Goal: Task Accomplishment & Management: Manage account settings

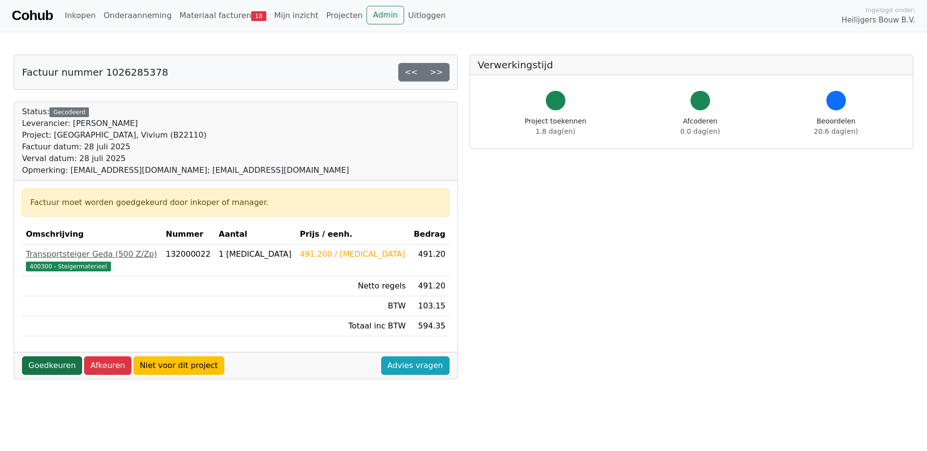
click at [53, 364] on link "Goedkeuren" at bounding box center [52, 366] width 60 height 19
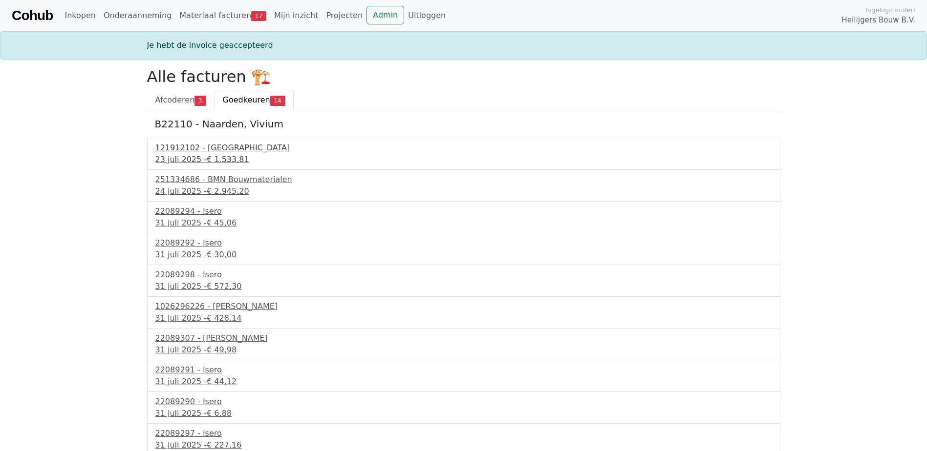
click at [182, 151] on div "121912102 - [GEOGRAPHIC_DATA]" at bounding box center [463, 148] width 617 height 12
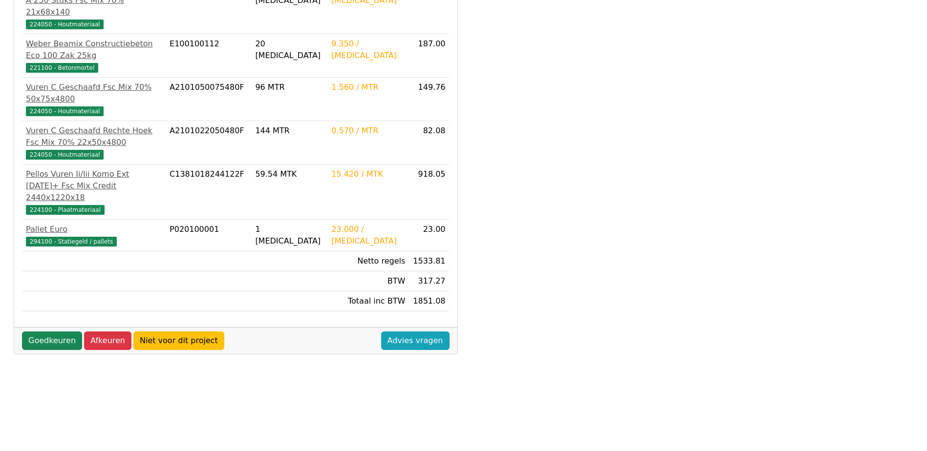
scroll to position [273, 0]
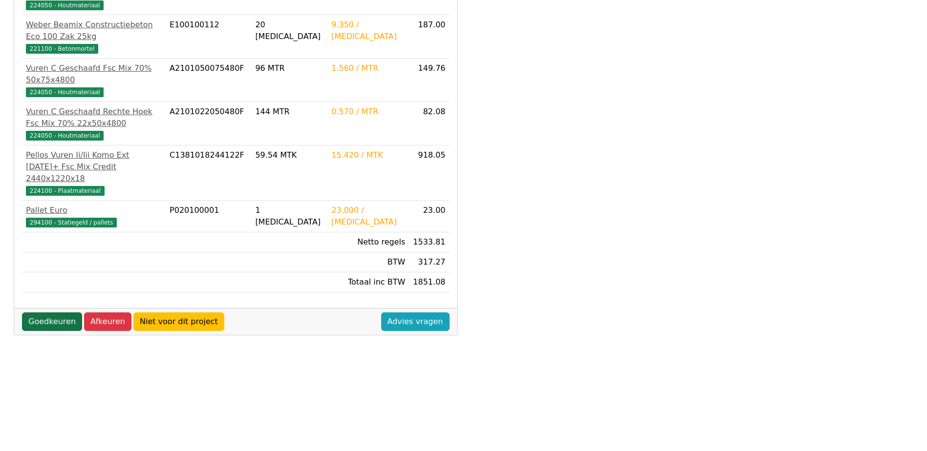
click at [54, 313] on link "Goedkeuren" at bounding box center [52, 322] width 60 height 19
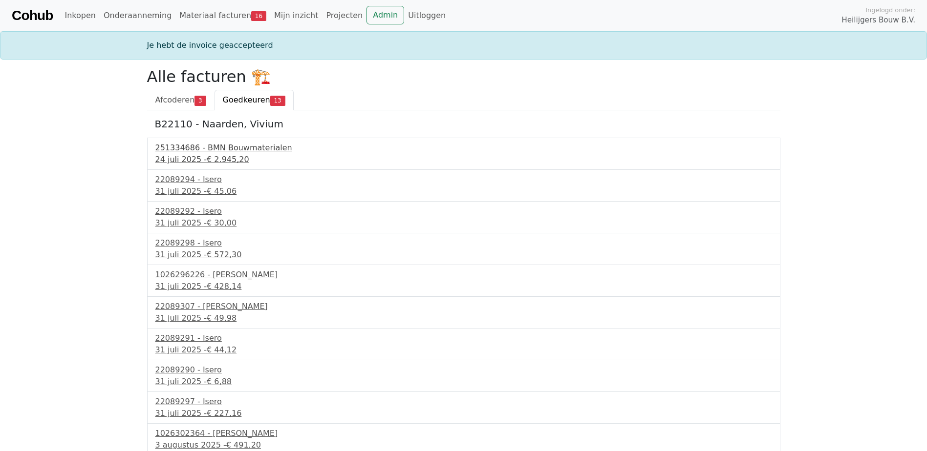
click at [198, 152] on div "251334686 - BMN Bouwmaterialen" at bounding box center [463, 148] width 617 height 12
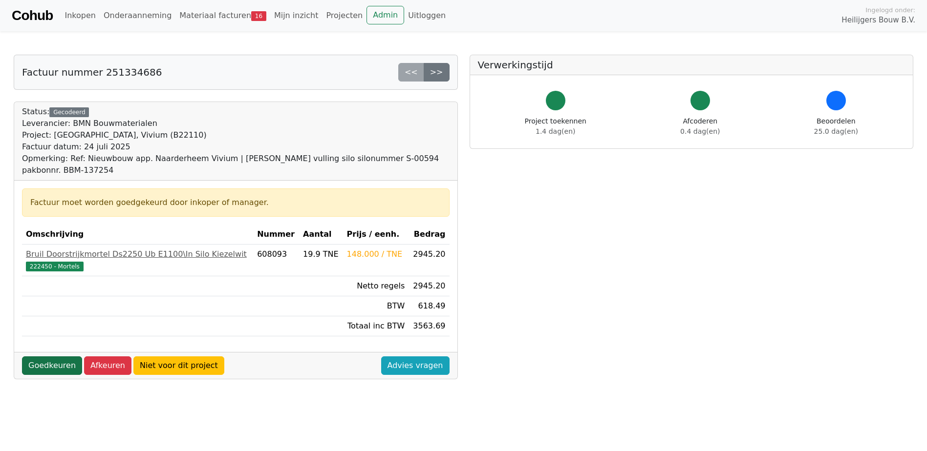
click at [54, 370] on link "Goedkeuren" at bounding box center [52, 366] width 60 height 19
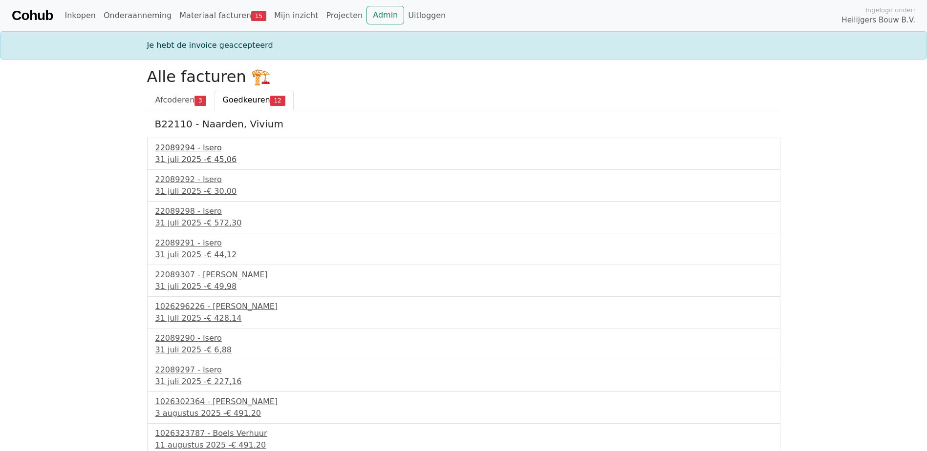
click at [190, 148] on div "22089294 - Isero" at bounding box center [463, 148] width 617 height 12
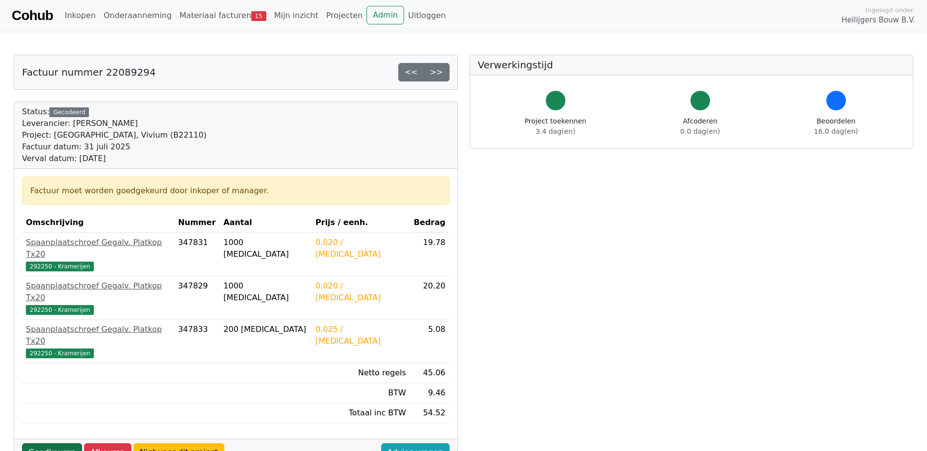
click at [54, 444] on link "Goedkeuren" at bounding box center [52, 453] width 60 height 19
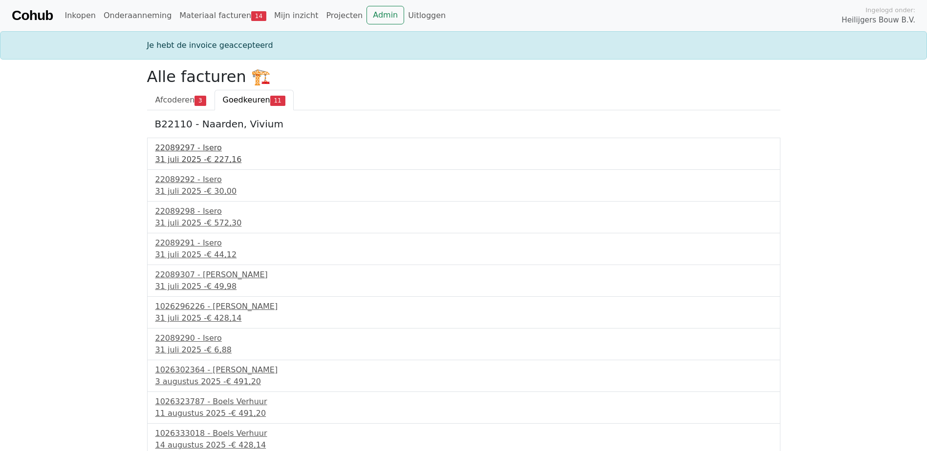
click at [192, 156] on div "31 juli 2025 - € 227,16" at bounding box center [463, 160] width 617 height 12
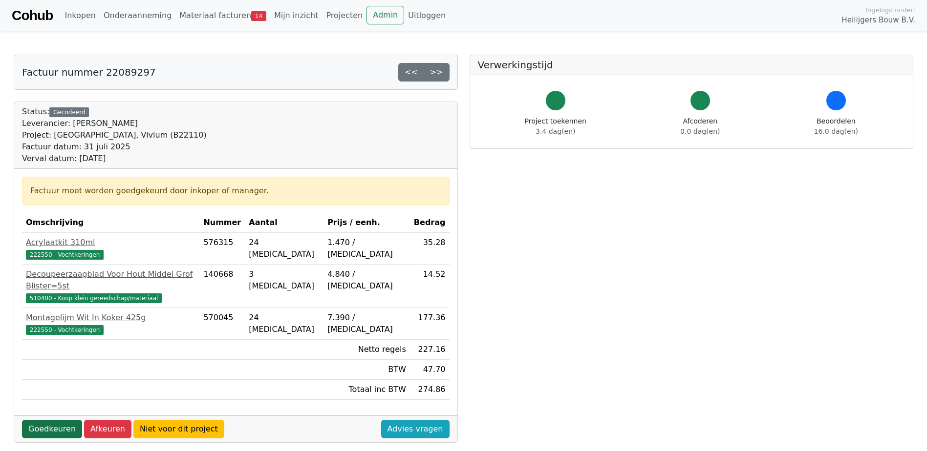
click at [47, 420] on link "Goedkeuren" at bounding box center [52, 429] width 60 height 19
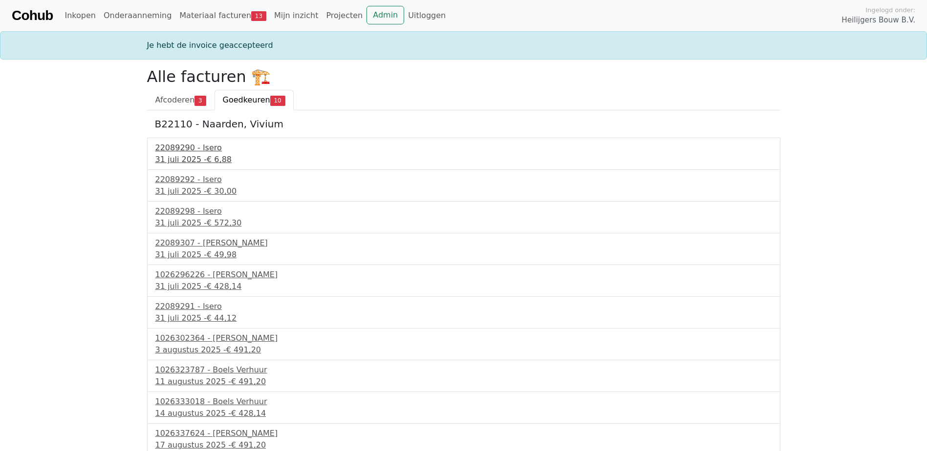
click at [207, 153] on div "22089290 - Isero" at bounding box center [463, 148] width 617 height 12
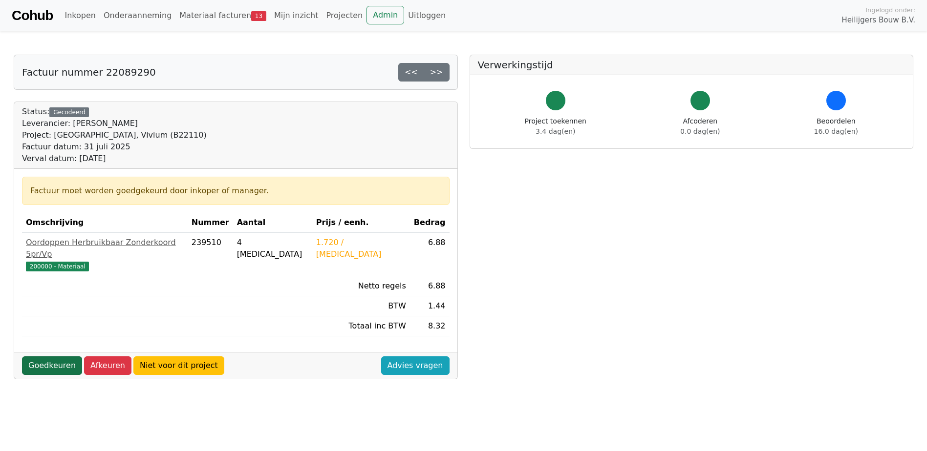
click at [54, 357] on link "Goedkeuren" at bounding box center [52, 366] width 60 height 19
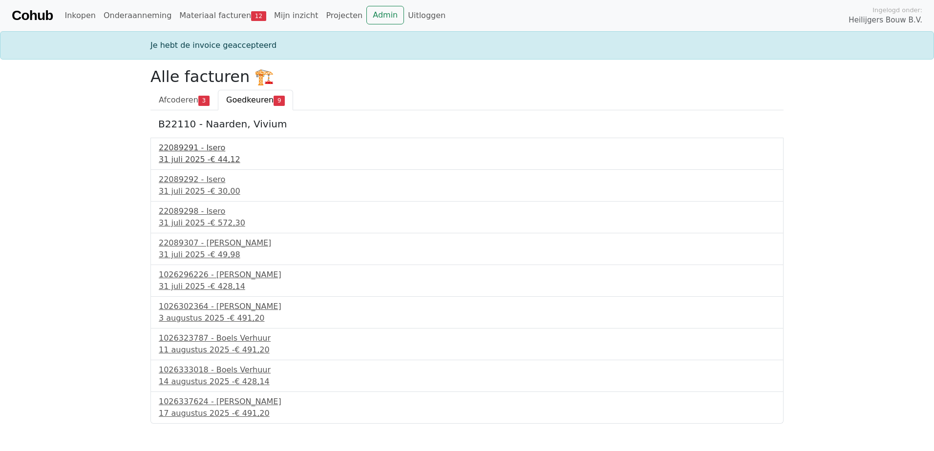
click at [186, 150] on div "22089291 - Isero" at bounding box center [467, 148] width 617 height 12
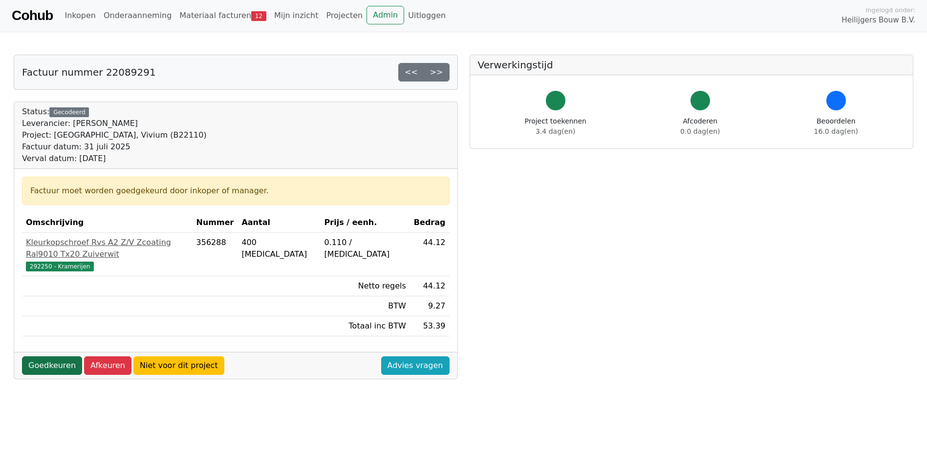
drag, startPoint x: 45, startPoint y: 355, endPoint x: 48, endPoint y: 349, distance: 6.6
click at [45, 357] on link "Goedkeuren" at bounding box center [52, 366] width 60 height 19
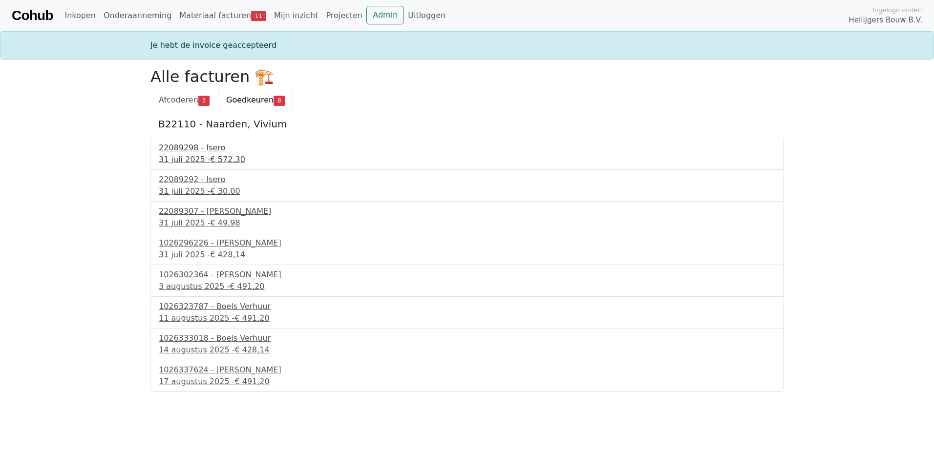
click at [201, 155] on div "31 juli 2025 - € 572,30" at bounding box center [467, 160] width 617 height 12
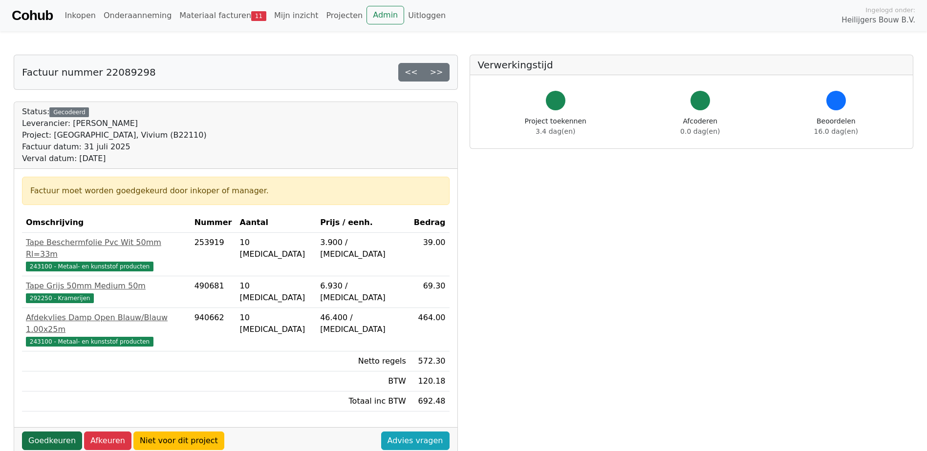
click at [49, 432] on link "Goedkeuren" at bounding box center [52, 441] width 60 height 19
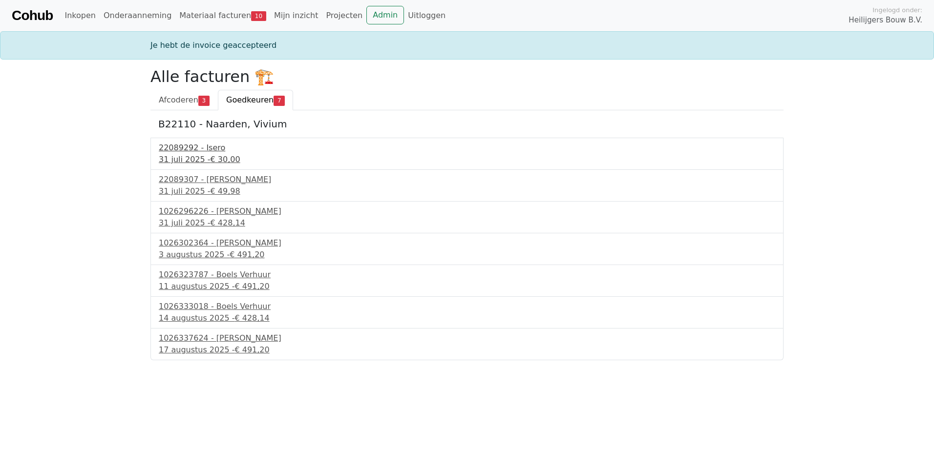
click at [206, 152] on div "22089292 - Isero" at bounding box center [467, 148] width 617 height 12
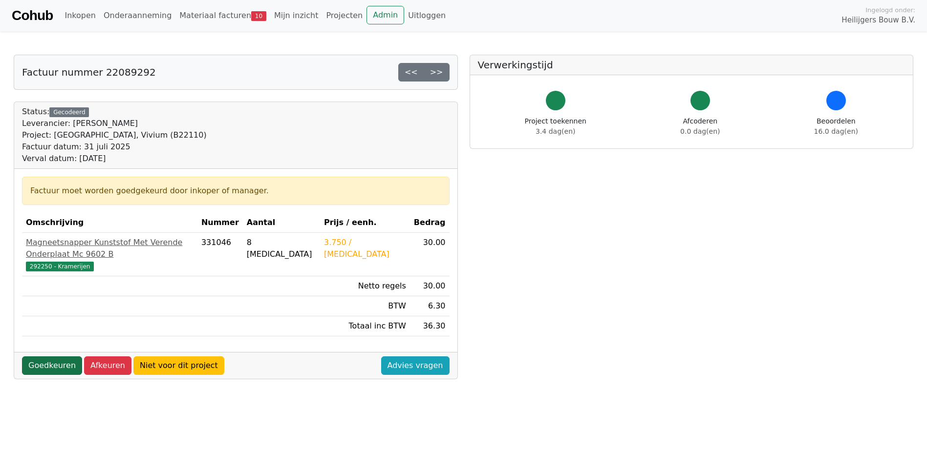
drag, startPoint x: 41, startPoint y: 351, endPoint x: 45, endPoint y: 342, distance: 9.2
click at [41, 357] on link "Goedkeuren" at bounding box center [52, 366] width 60 height 19
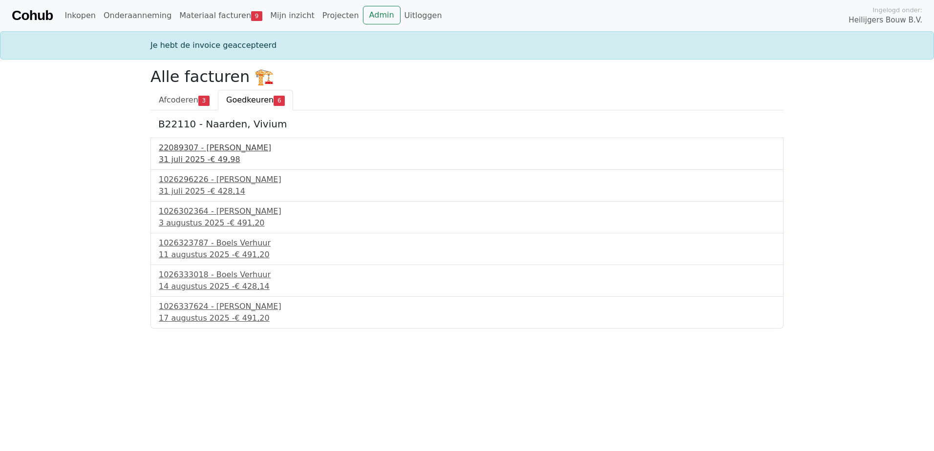
click at [174, 148] on div "22089307 - [PERSON_NAME]" at bounding box center [467, 148] width 617 height 12
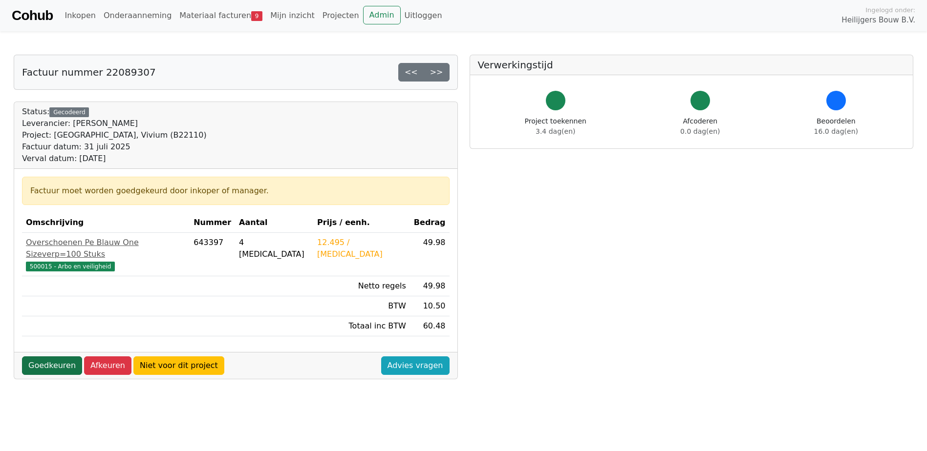
click at [43, 357] on link "Goedkeuren" at bounding box center [52, 366] width 60 height 19
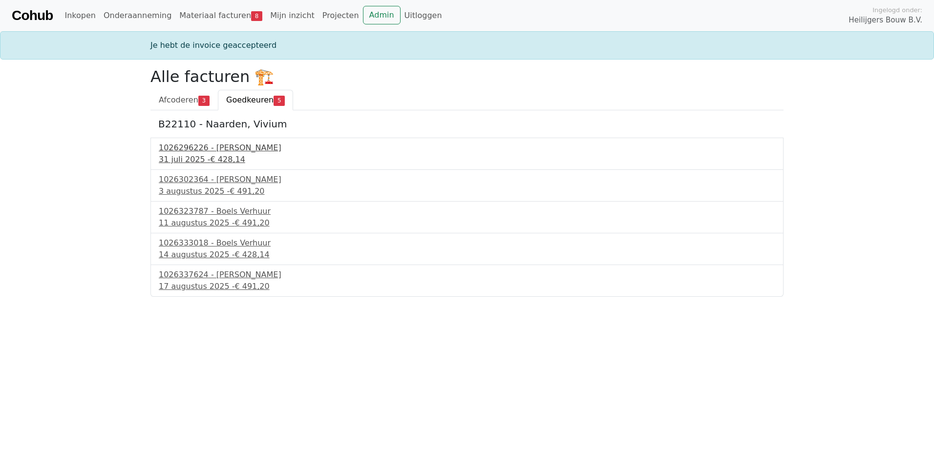
click at [191, 148] on div "1026296226 - [PERSON_NAME]" at bounding box center [467, 148] width 617 height 12
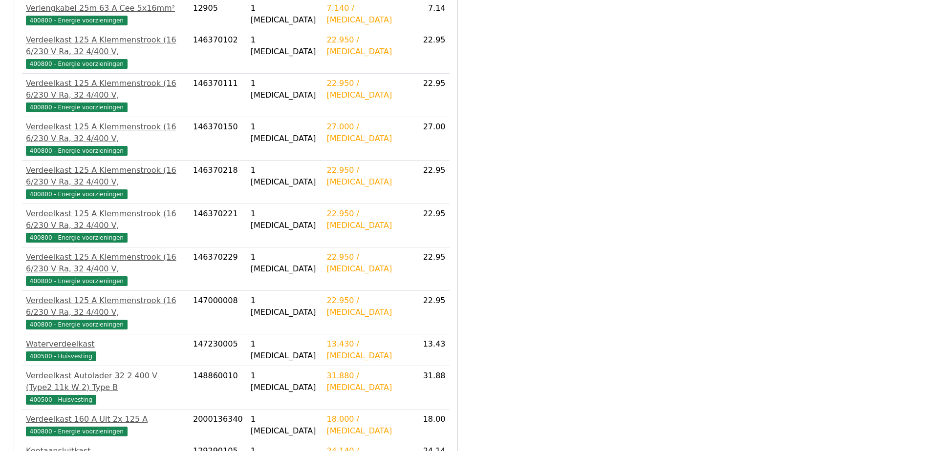
scroll to position [598, 0]
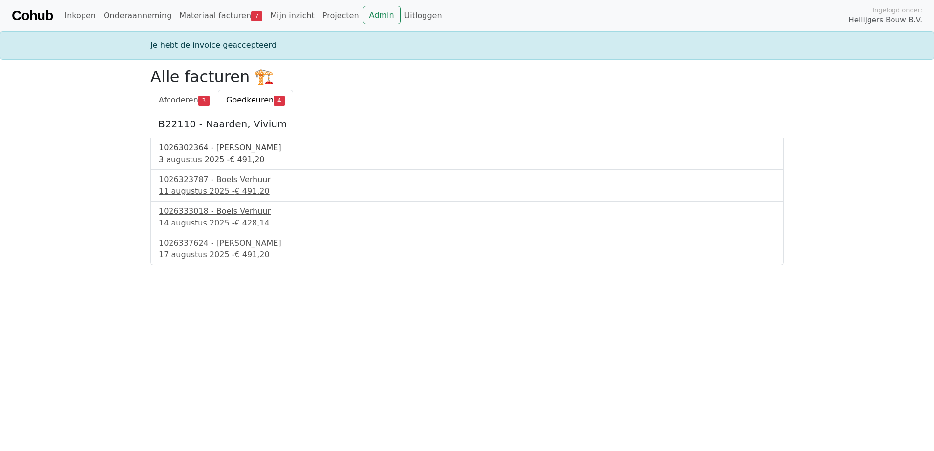
click at [196, 150] on div "1026302364 - [PERSON_NAME]" at bounding box center [467, 148] width 617 height 12
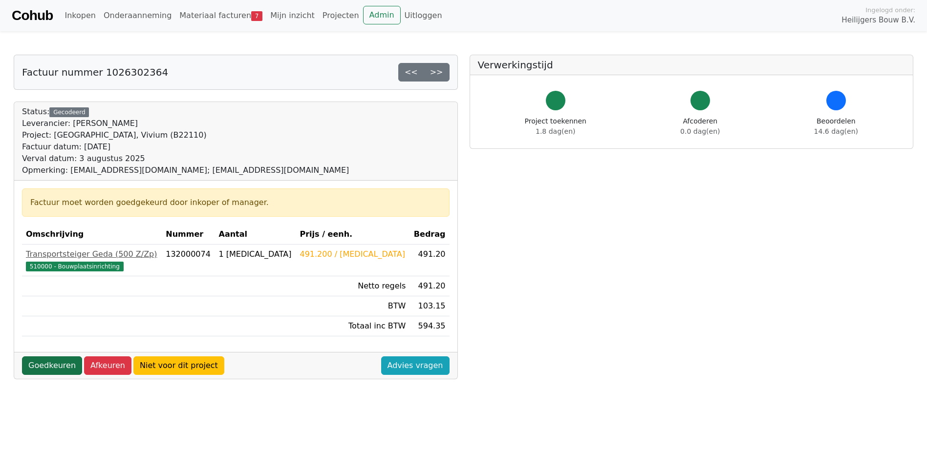
click at [49, 362] on link "Goedkeuren" at bounding box center [52, 366] width 60 height 19
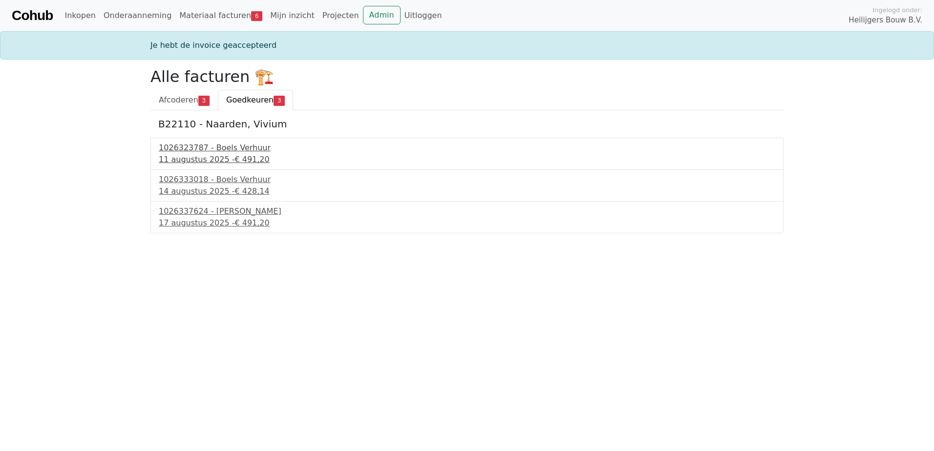
click at [187, 157] on div "11 augustus 2025 - € 491,20" at bounding box center [467, 160] width 617 height 12
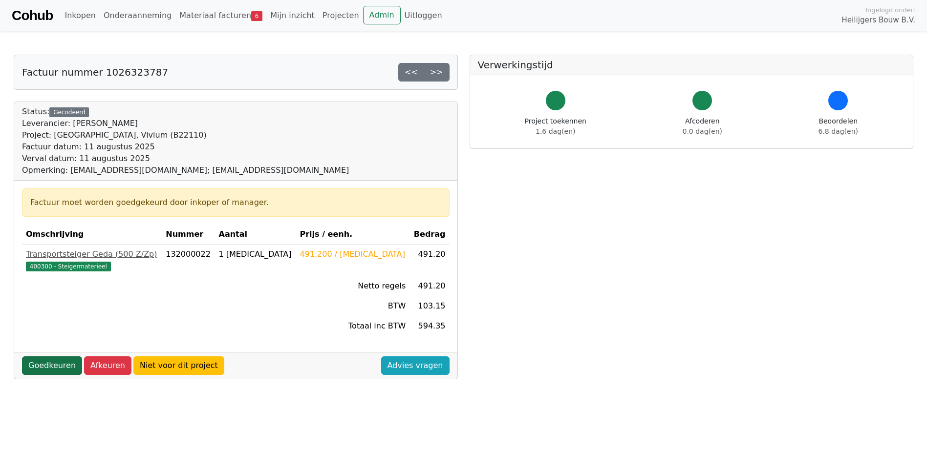
click at [40, 359] on link "Goedkeuren" at bounding box center [52, 366] width 60 height 19
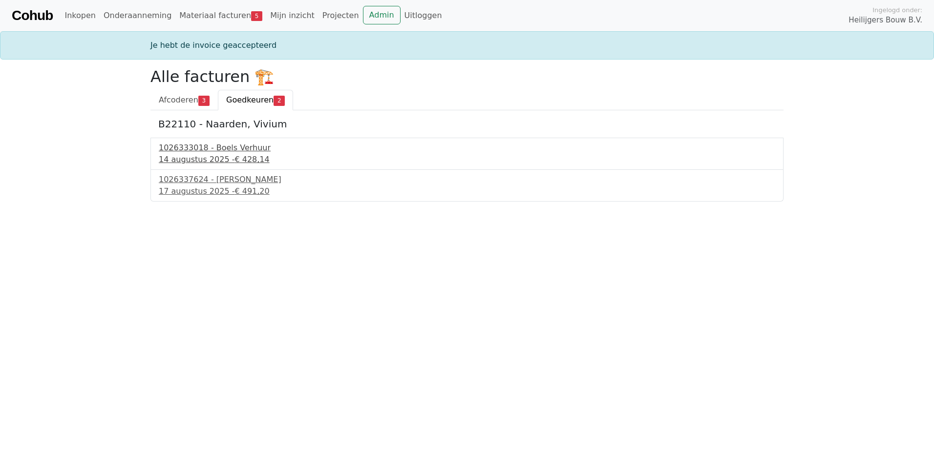
click at [201, 155] on div "14 augustus 2025 - € 428,14" at bounding box center [467, 160] width 617 height 12
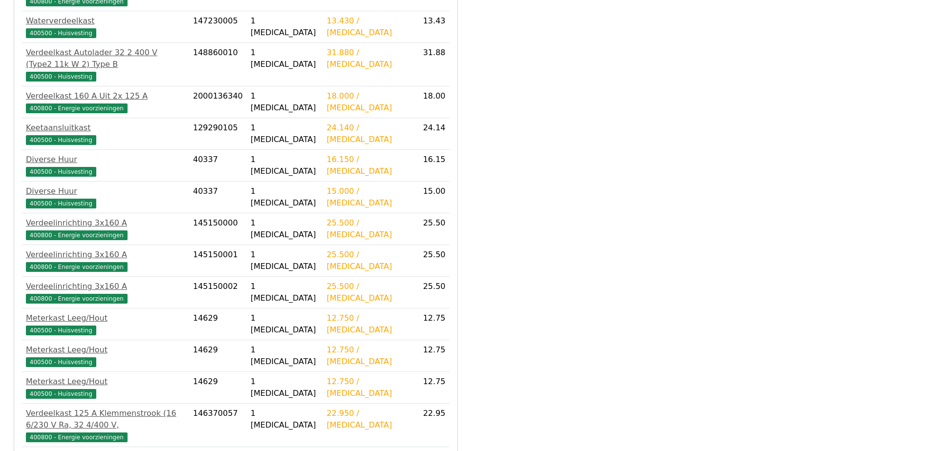
scroll to position [598, 0]
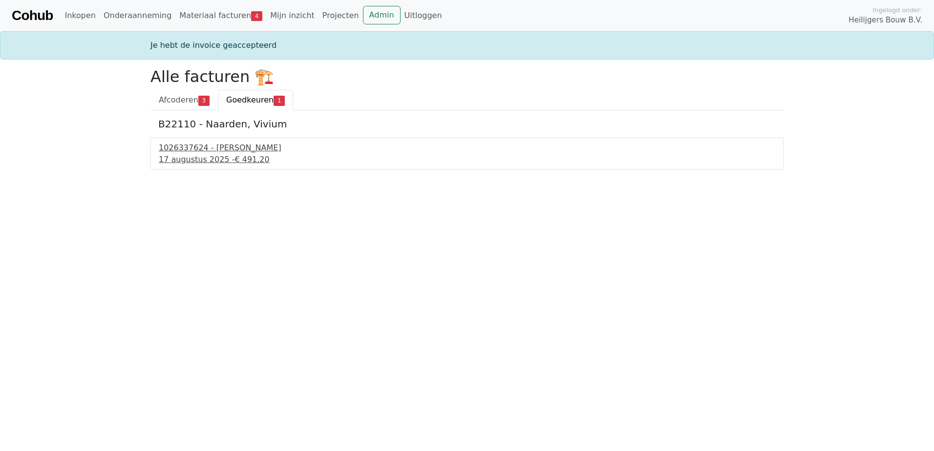
click at [189, 144] on div "1026337624 - [PERSON_NAME]" at bounding box center [467, 148] width 617 height 12
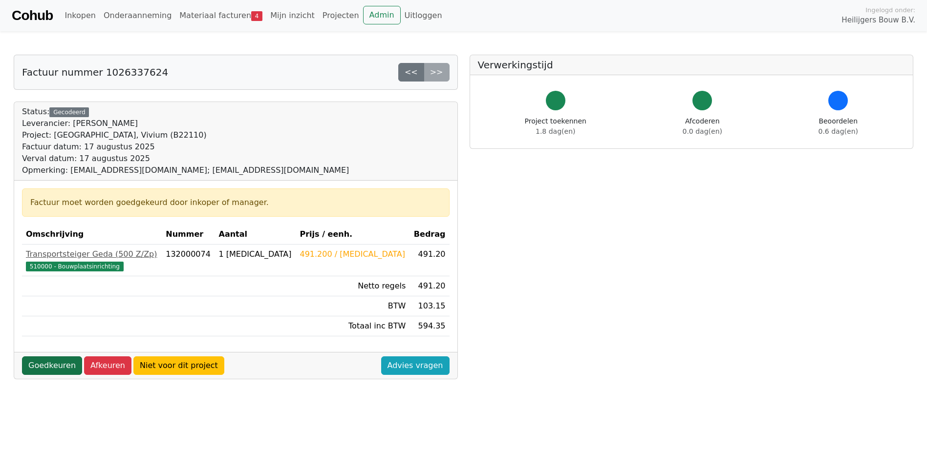
click at [45, 364] on link "Goedkeuren" at bounding box center [52, 366] width 60 height 19
